Goal: Transaction & Acquisition: Download file/media

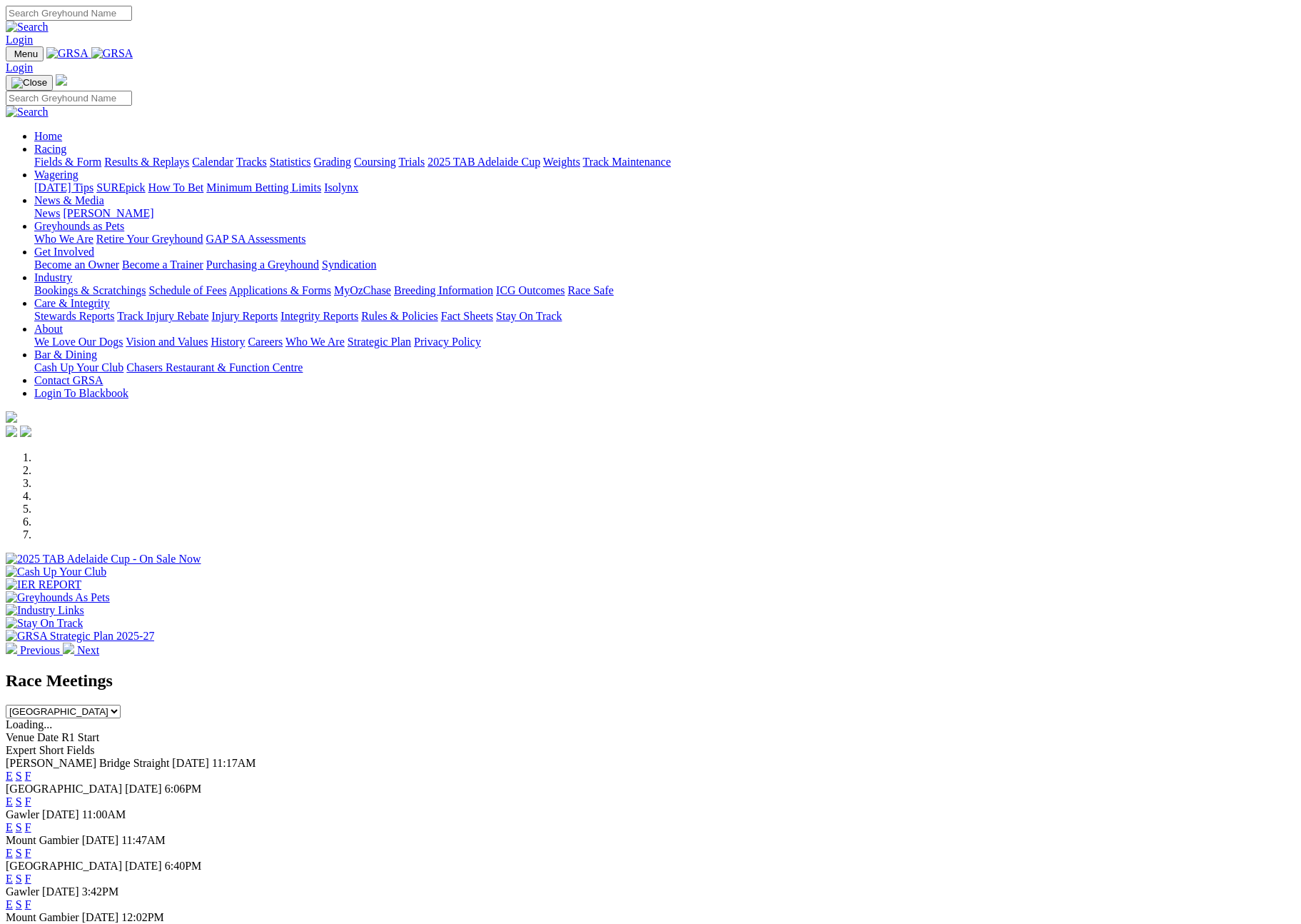
scroll to position [268, 0]
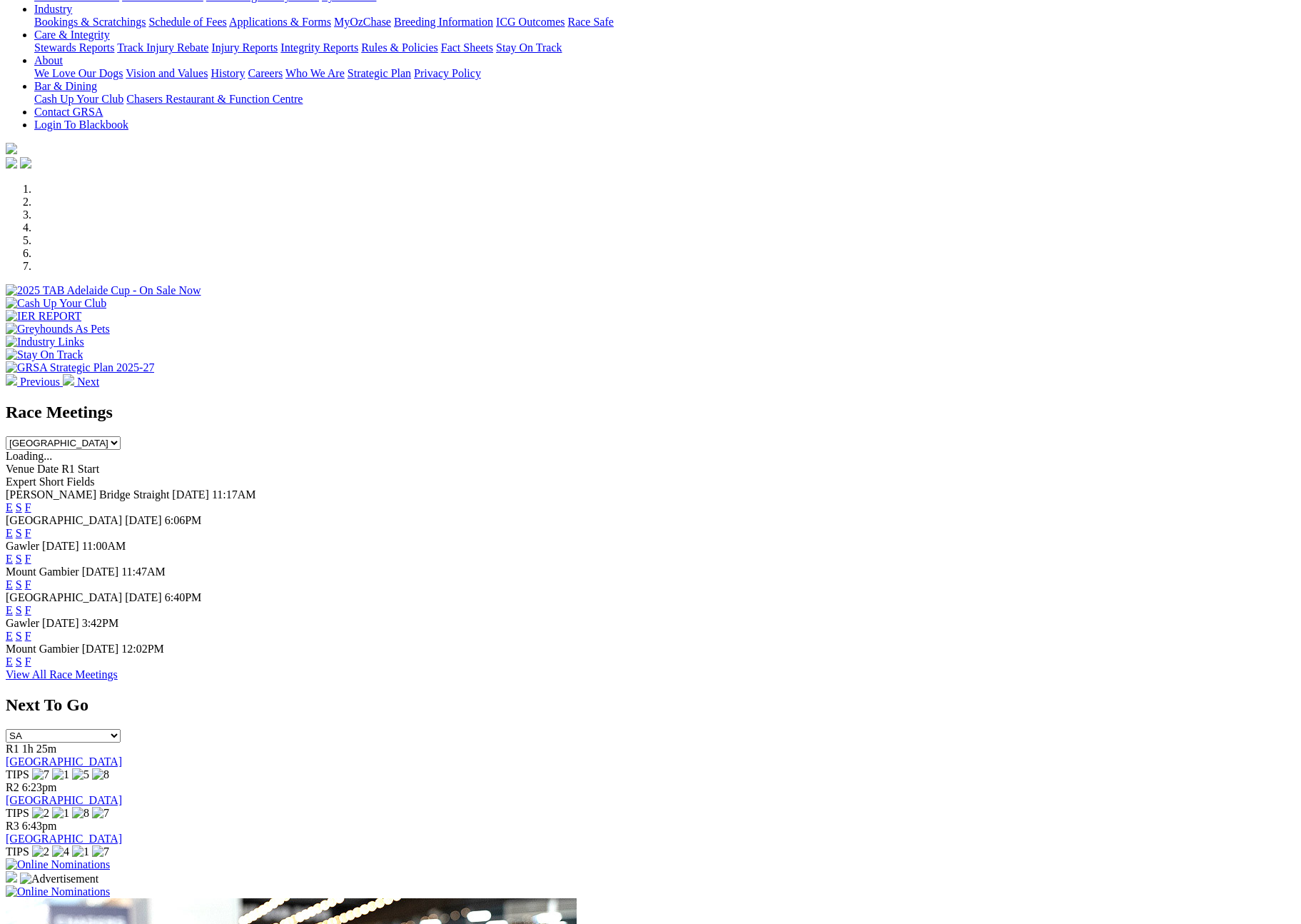
click at [121, 436] on select "South Australia New South Wales Northern Territory Queensland Tasmania Victoria…" at bounding box center [64, 443] width 115 height 14
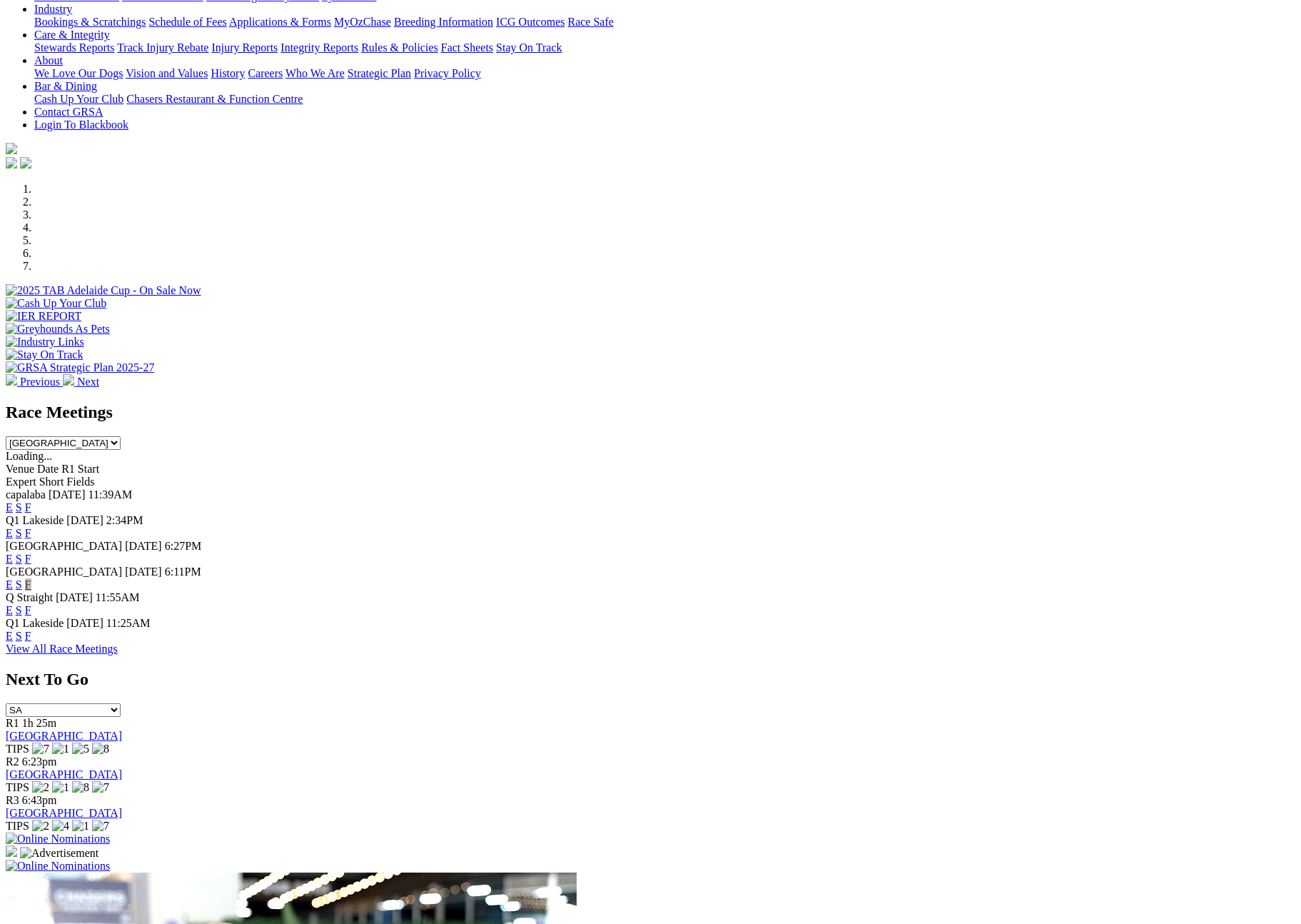
drag, startPoint x: 837, startPoint y: 538, endPoint x: 991, endPoint y: 3, distance: 556.7
click at [121, 436] on select "South Australia New South Wales Northern Territory Queensland Tasmania Victoria…" at bounding box center [64, 443] width 115 height 14
select select "NSW"
click at [121, 436] on select "South Australia New South Wales Northern Territory Queensland Tasmania Victoria…" at bounding box center [64, 443] width 115 height 14
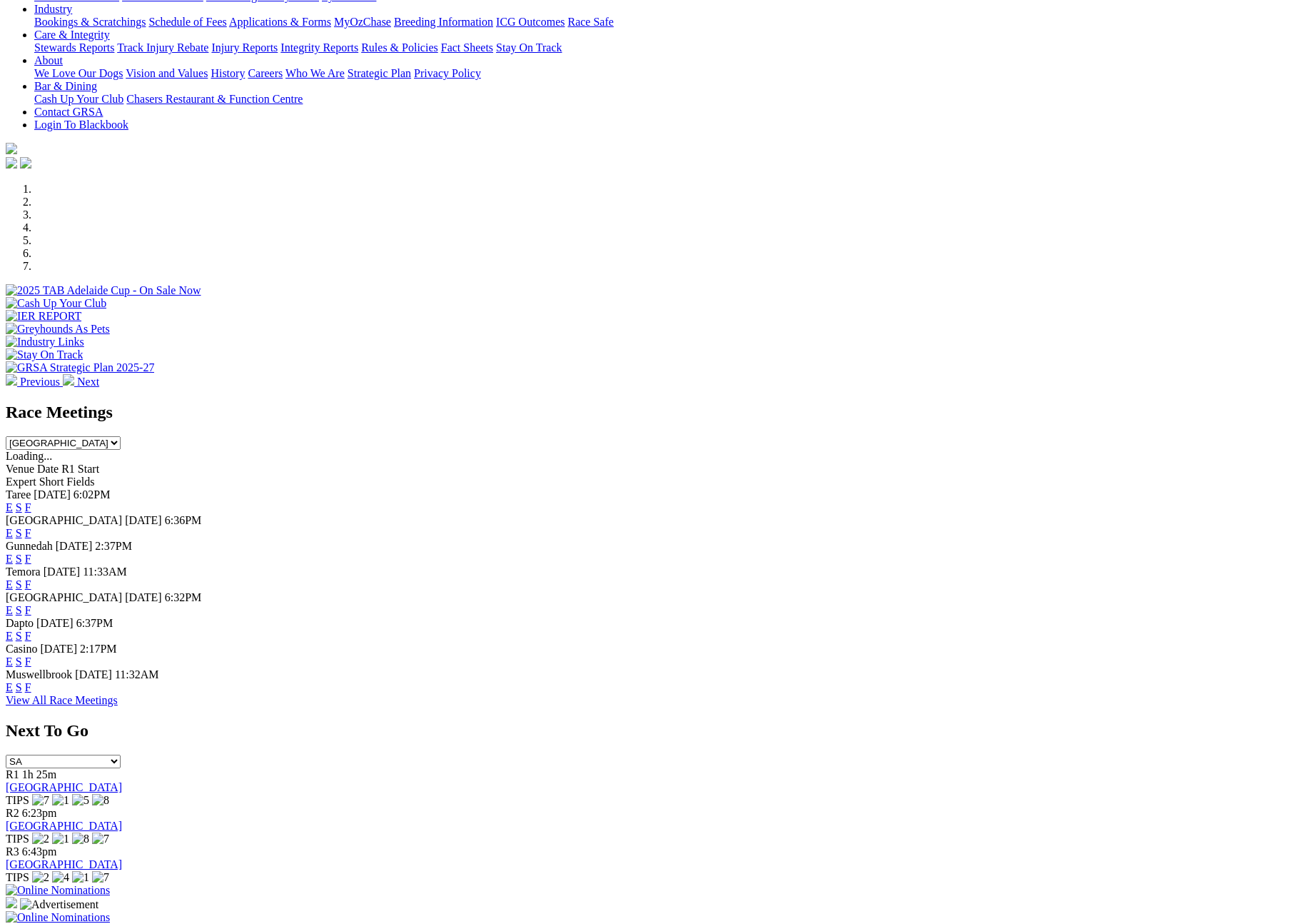
click at [31, 641] on link "F" at bounding box center [28, 636] width 6 height 12
click at [31, 667] on link "F" at bounding box center [28, 661] width 6 height 12
click at [31, 604] on link "F" at bounding box center [28, 610] width 6 height 12
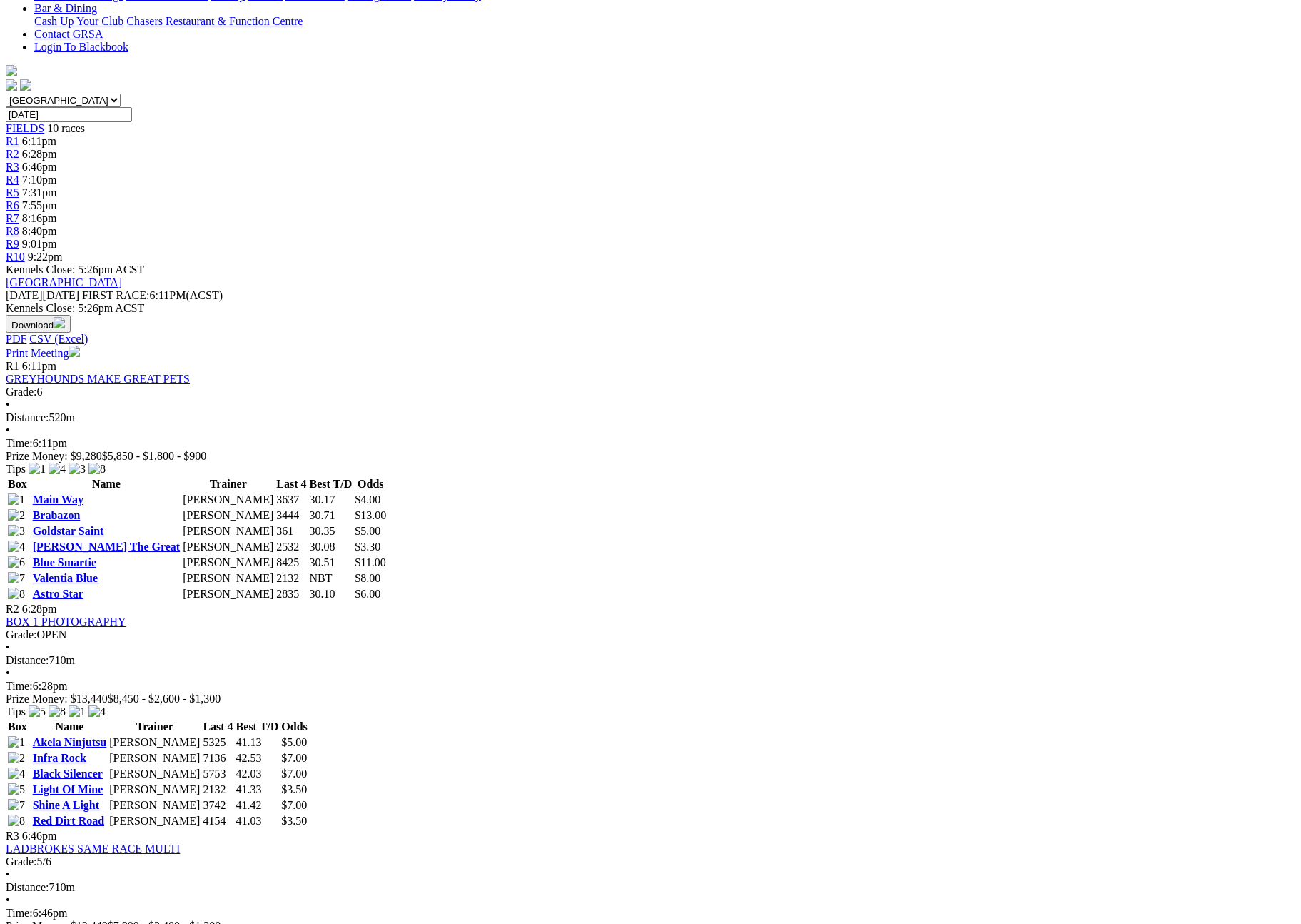
scroll to position [265, 0]
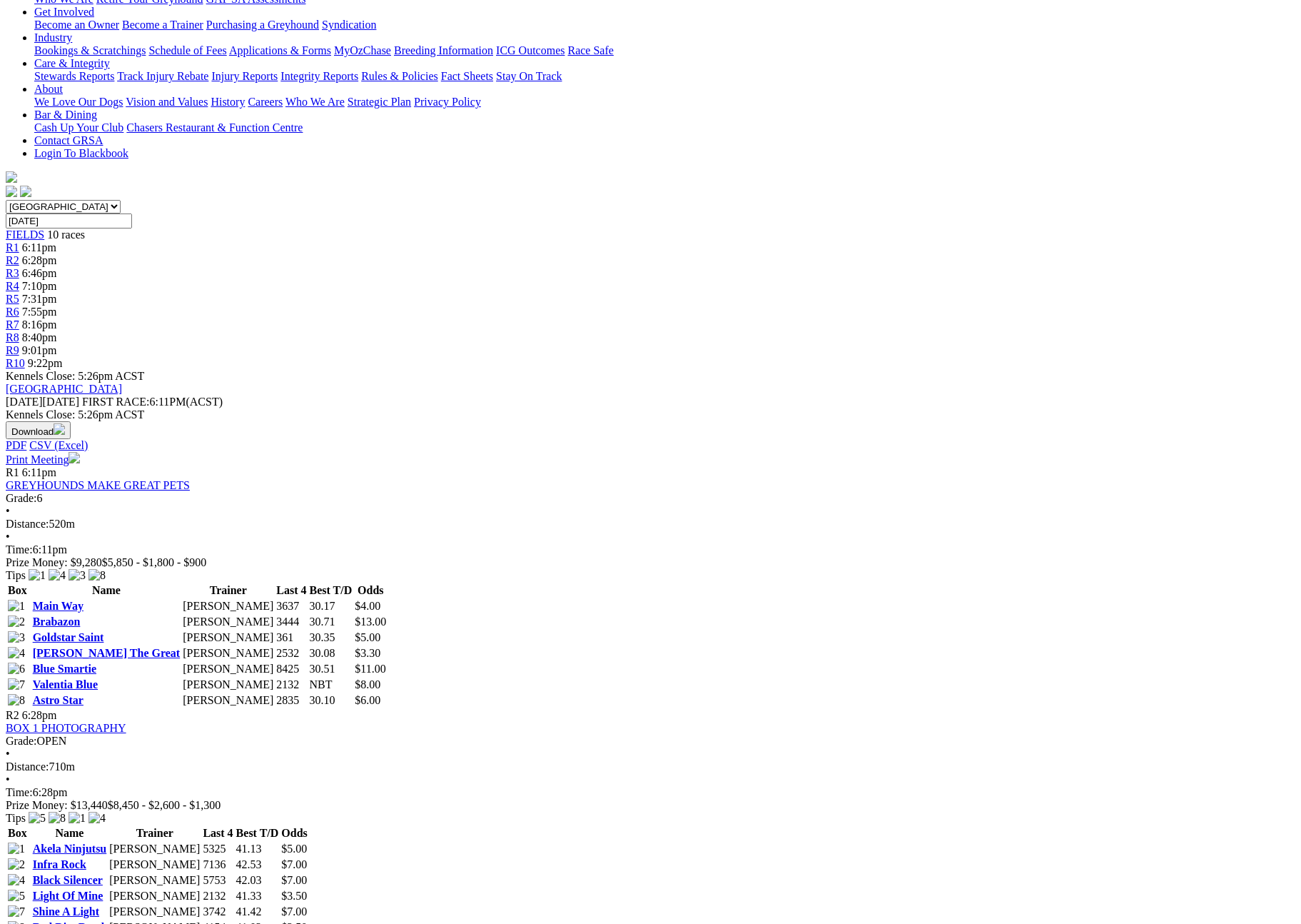
click at [70, 421] on button "Download" at bounding box center [38, 430] width 65 height 18
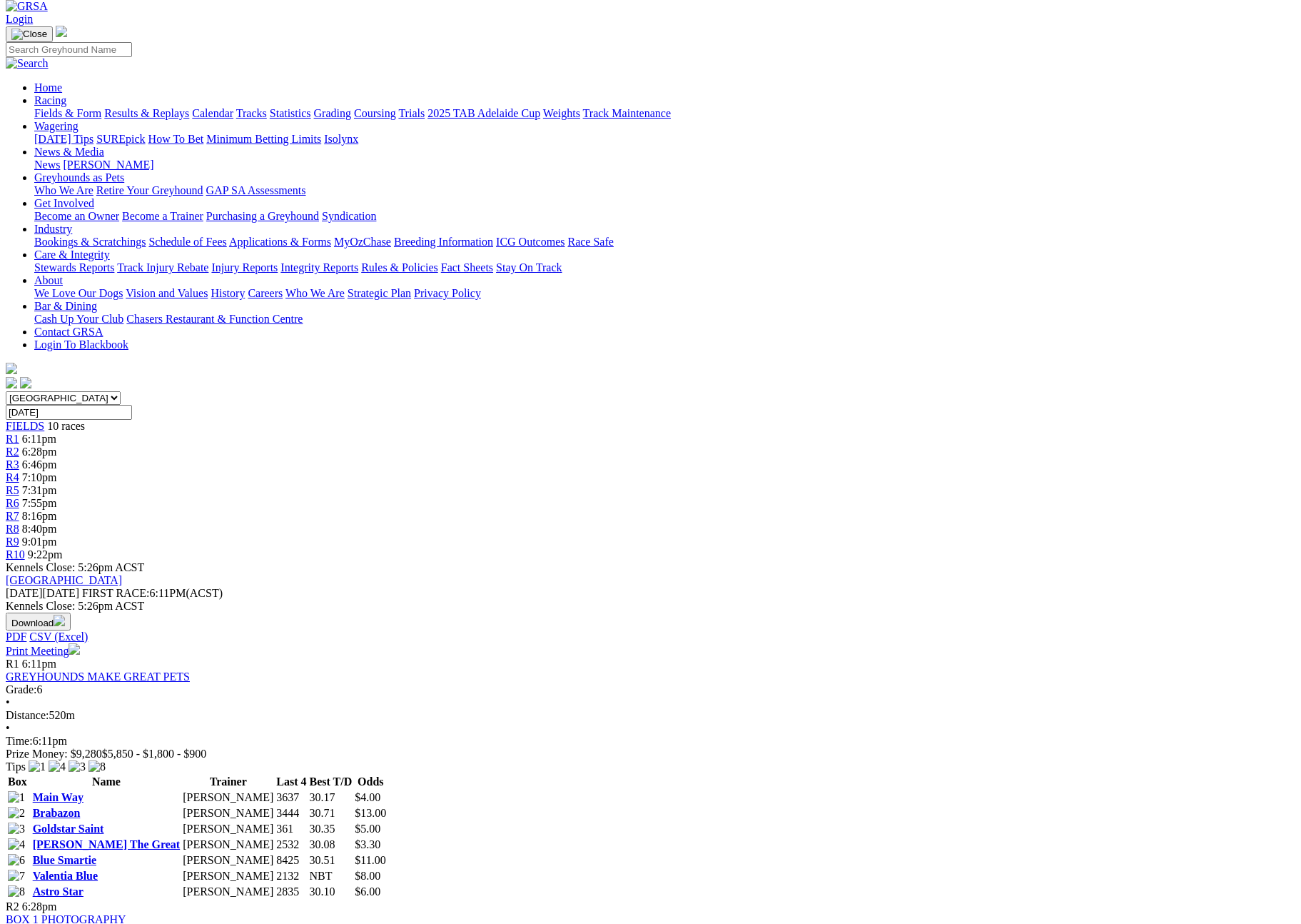
scroll to position [0, 0]
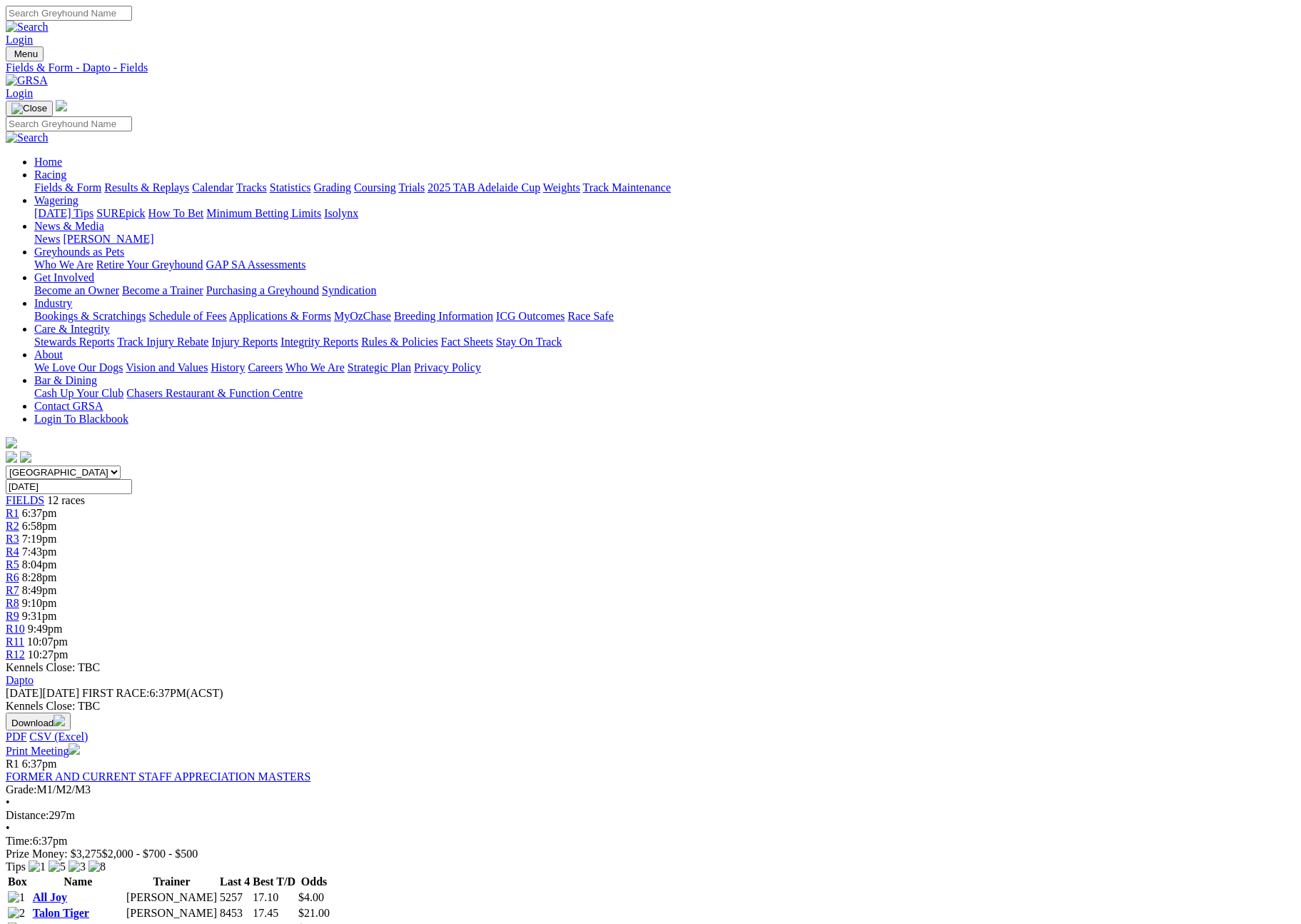
click at [908, 713] on div "Download PDF CSV (Excel)" at bounding box center [651, 727] width 1290 height 30
click at [70, 713] on button "Download" at bounding box center [38, 721] width 65 height 18
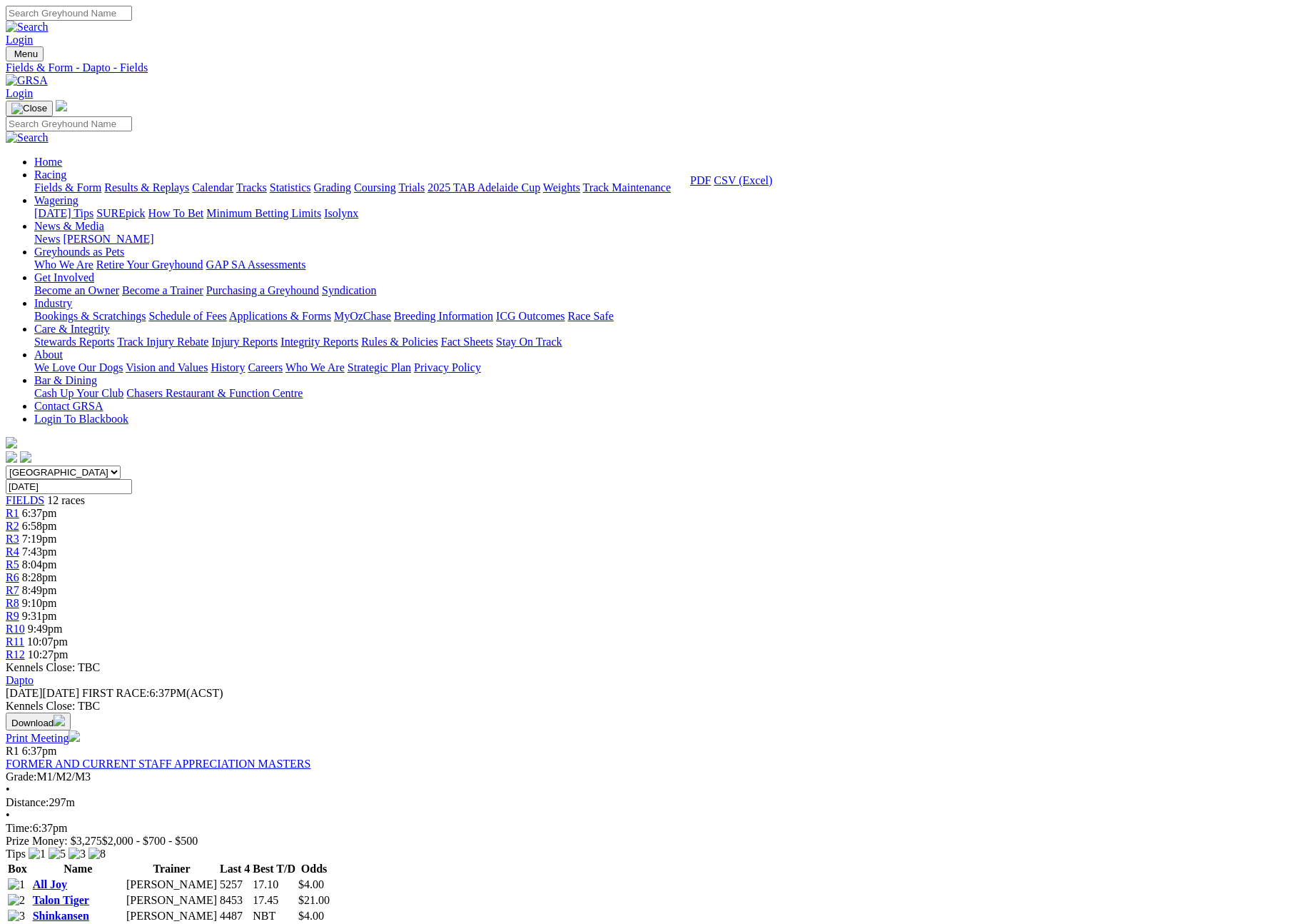
click at [773, 186] on link "CSV (Excel)" at bounding box center [742, 180] width 58 height 12
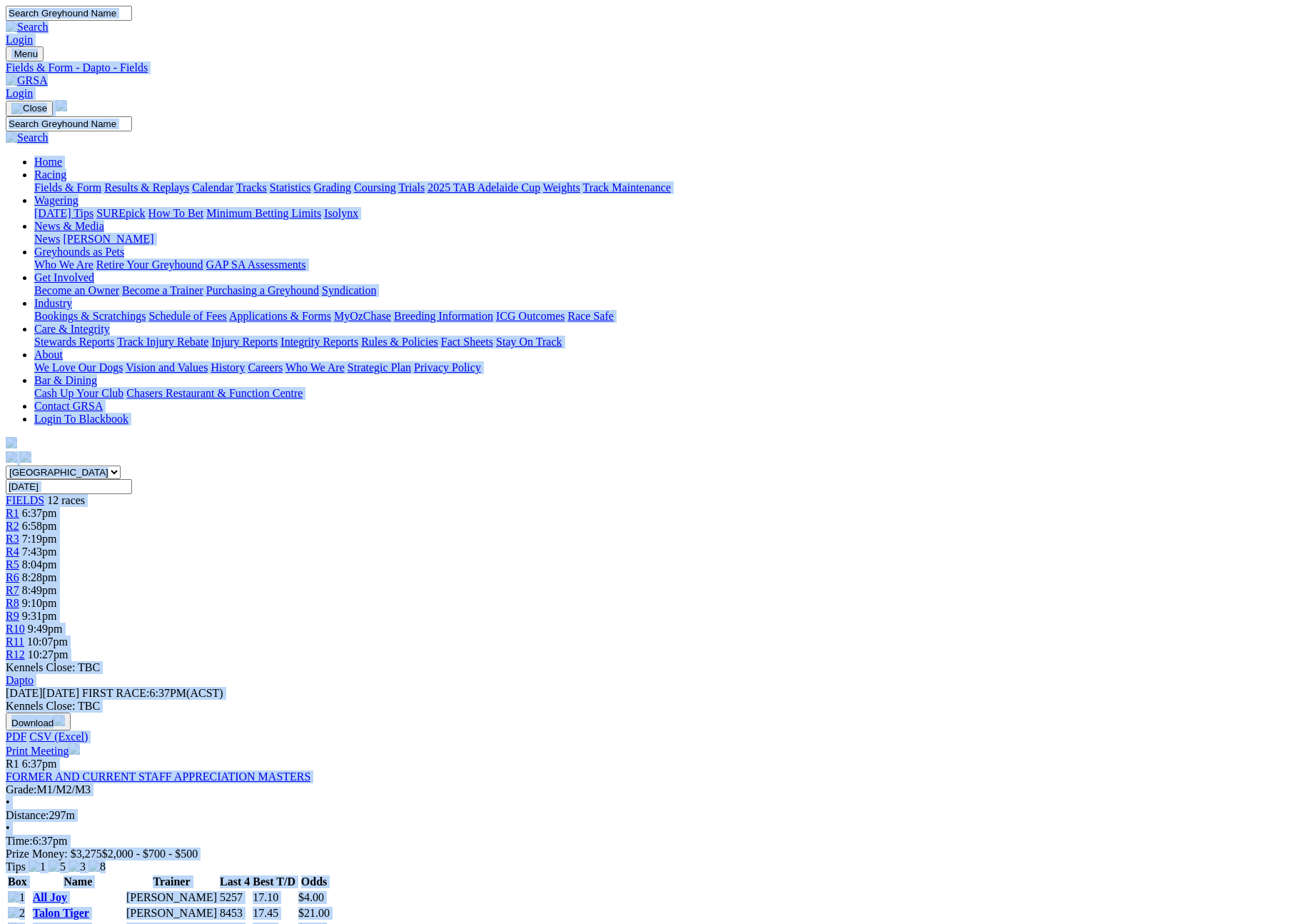
copy body "Login Menu Fields & Form - Dapto - Fields Login Home Racing Fields & Form Resul…"
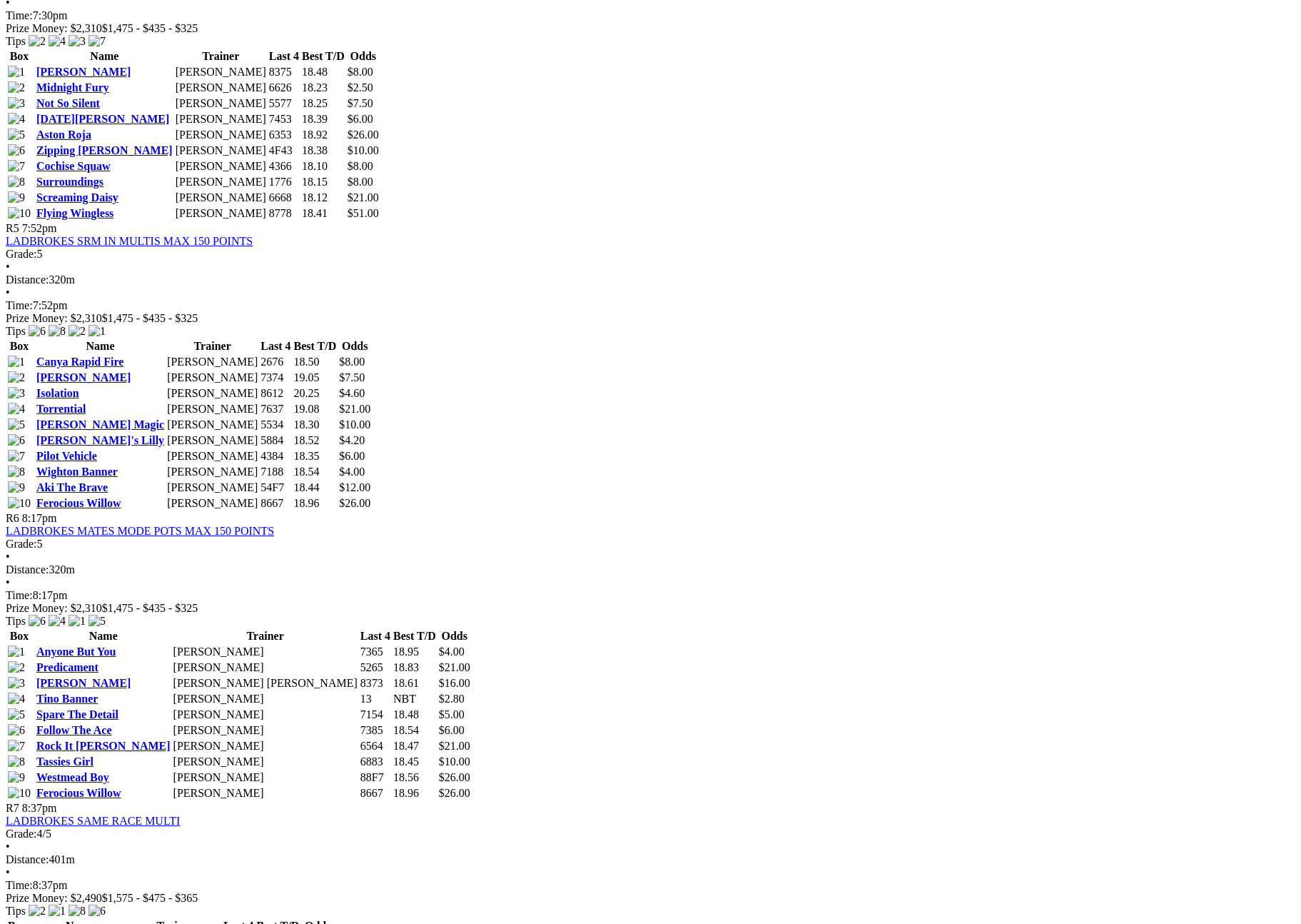
scroll to position [1508, 0]
